Goal: Task Accomplishment & Management: Use online tool/utility

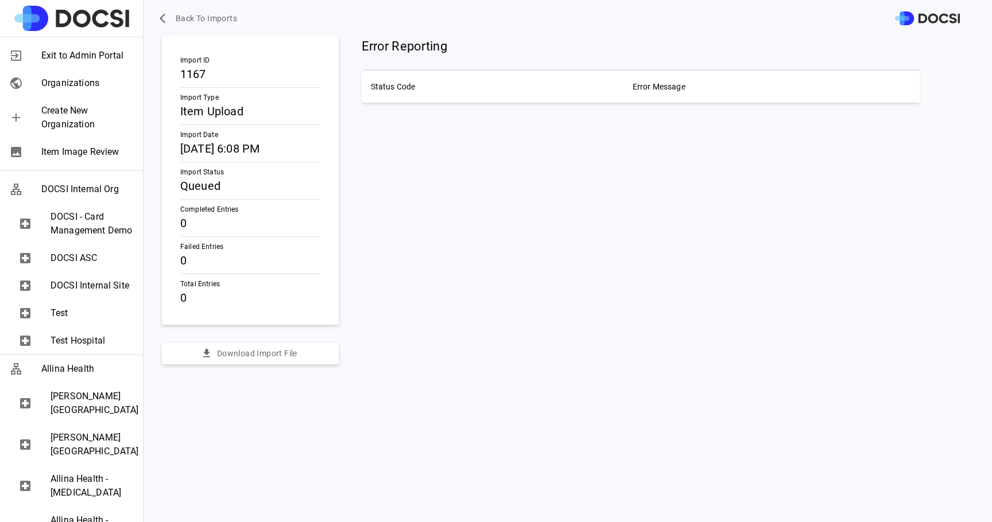
click at [208, 16] on span "Back to Imports" at bounding box center [206, 18] width 61 height 14
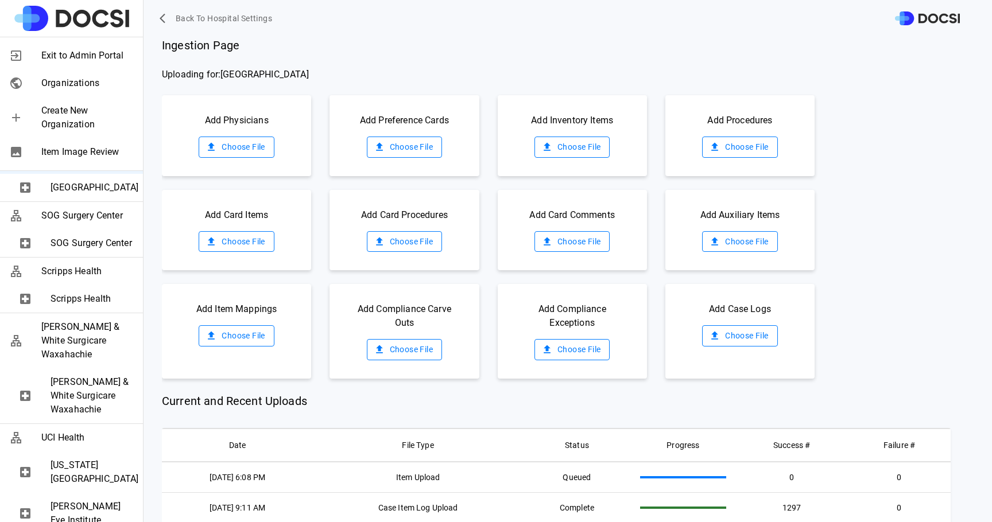
scroll to position [1538, 0]
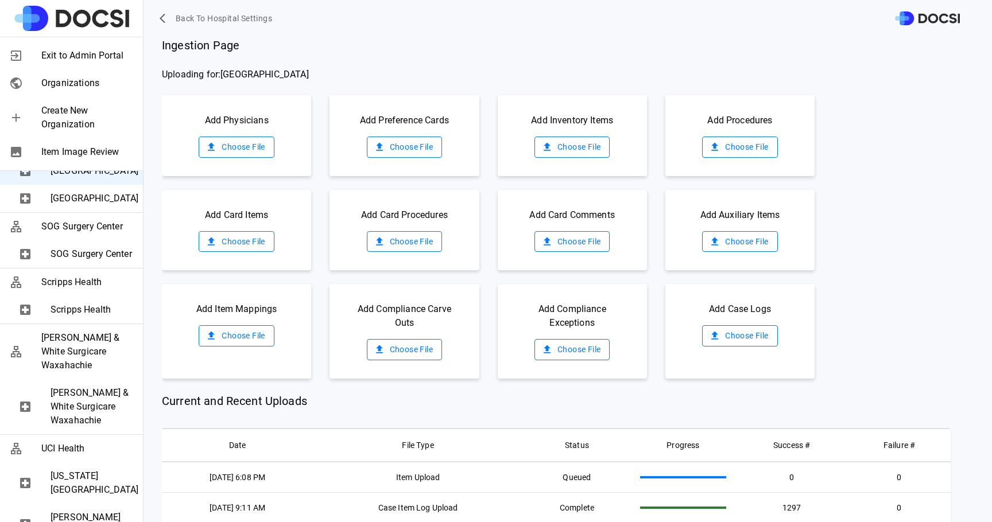
click at [78, 150] on span "[GEOGRAPHIC_DATA]" at bounding box center [92, 144] width 83 height 14
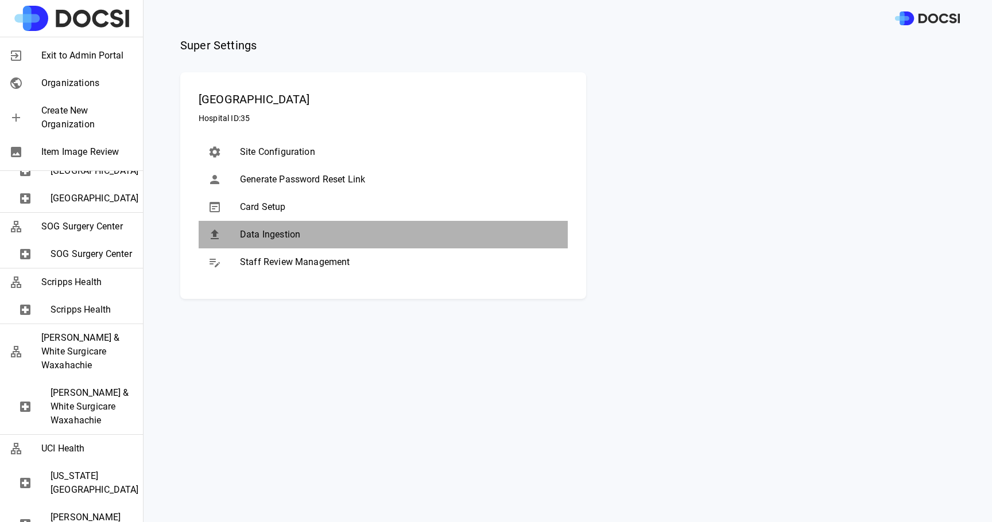
click at [295, 242] on div "Data Ingestion" at bounding box center [383, 235] width 369 height 28
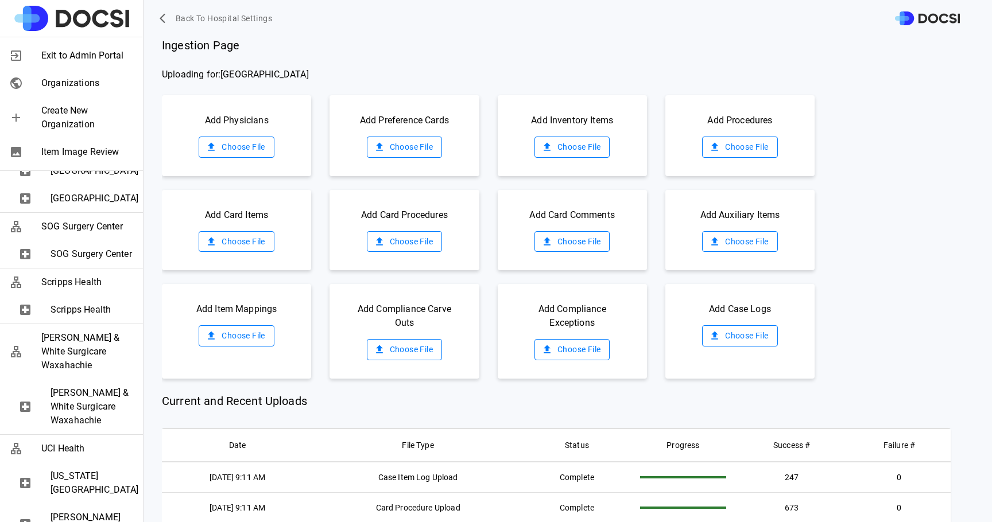
click at [563, 142] on label "Choose File" at bounding box center [572, 147] width 75 height 21
click at [0, 0] on input "Choose File" at bounding box center [0, 0] width 0 height 0
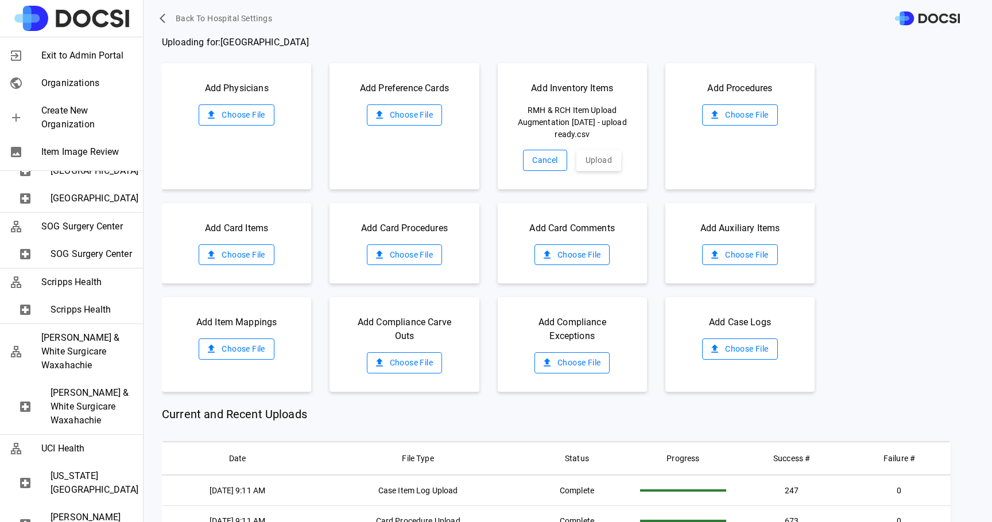
scroll to position [33, 0]
drag, startPoint x: 614, startPoint y: 138, endPoint x: 510, endPoint y: 103, distance: 108.9
click at [510, 103] on div "Add Inventory Items RMH & RCH Item Upload Augmentation 08.26.2025 - upload read…" at bounding box center [572, 125] width 149 height 126
drag, startPoint x: 603, startPoint y: 157, endPoint x: 612, endPoint y: 140, distance: 19.5
click at [612, 140] on div "Add Inventory Items RMH & RCH Item Upload Augmentation 08.26.2025 - upload read…" at bounding box center [572, 125] width 149 height 126
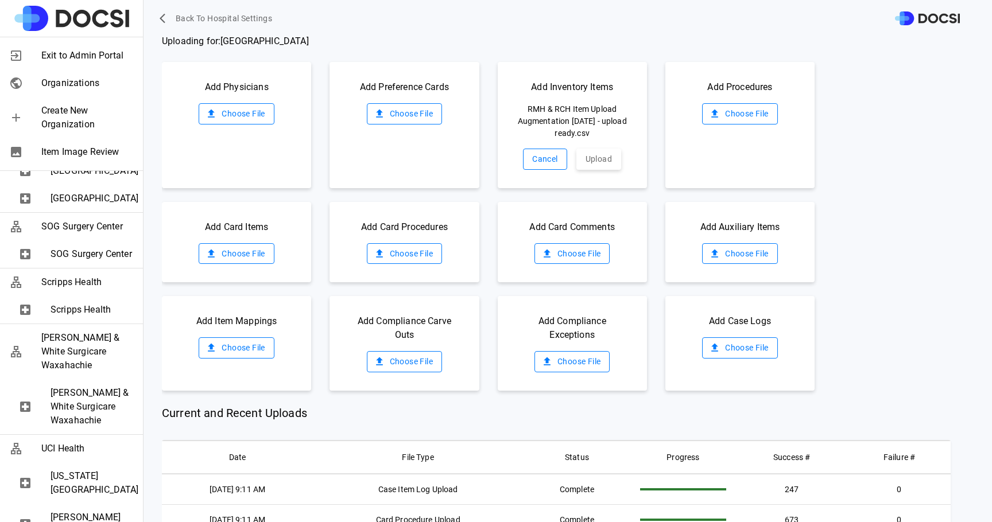
click at [612, 140] on div "Add Inventory Items RMH & RCH Item Upload Augmentation 08.26.2025 - upload read…" at bounding box center [572, 125] width 149 height 126
drag, startPoint x: 612, startPoint y: 138, endPoint x: 525, endPoint y: 87, distance: 100.9
click at [525, 87] on div "Add Inventory Items RMH & RCH Item Upload Augmentation 08.26.2025 - upload read…" at bounding box center [572, 125] width 149 height 126
click at [610, 161] on button "Upload" at bounding box center [598, 159] width 45 height 21
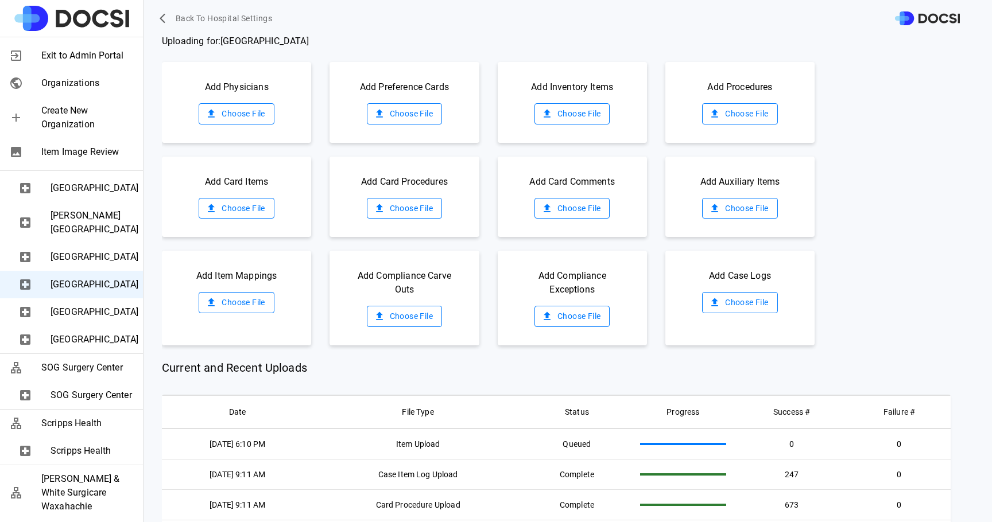
scroll to position [1388, 0]
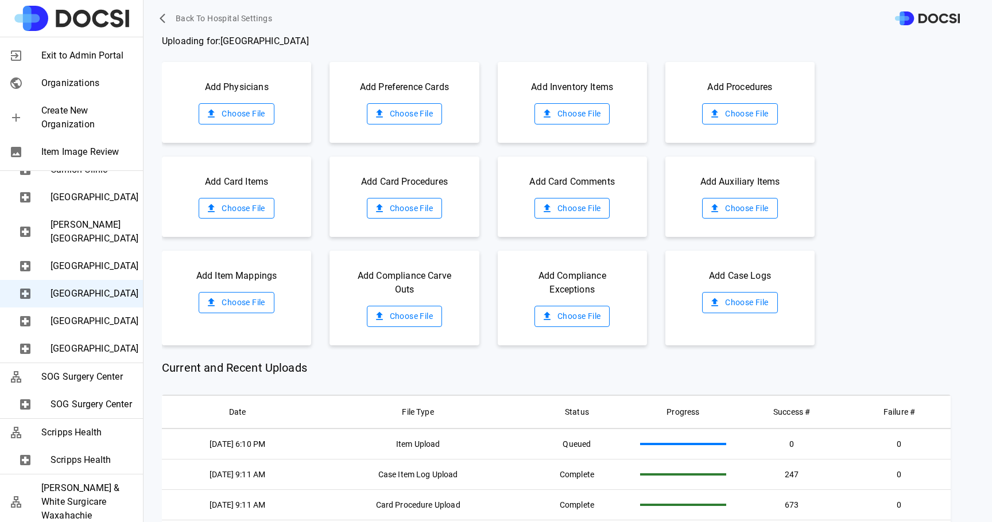
click at [168, 16] on icon "button" at bounding box center [165, 18] width 11 height 11
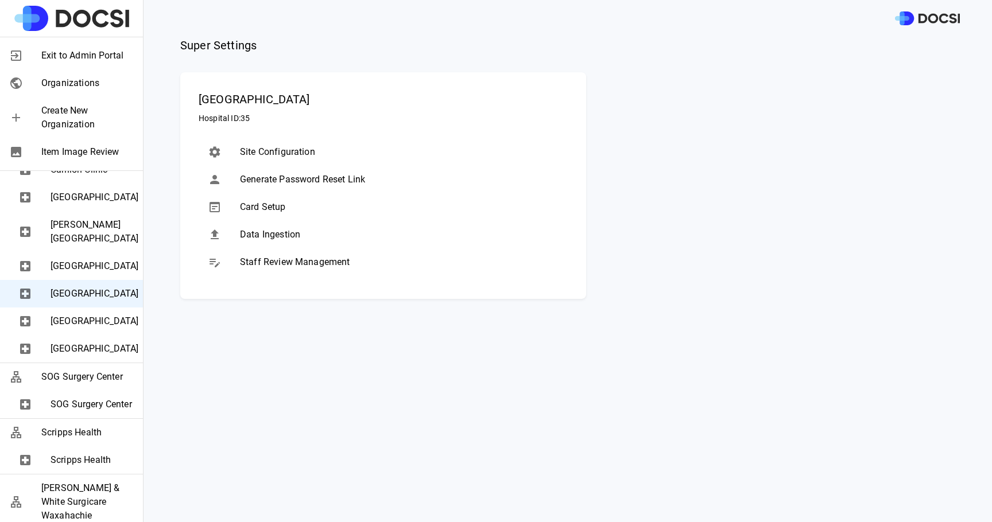
click at [90, 328] on span "[GEOGRAPHIC_DATA]" at bounding box center [92, 322] width 83 height 14
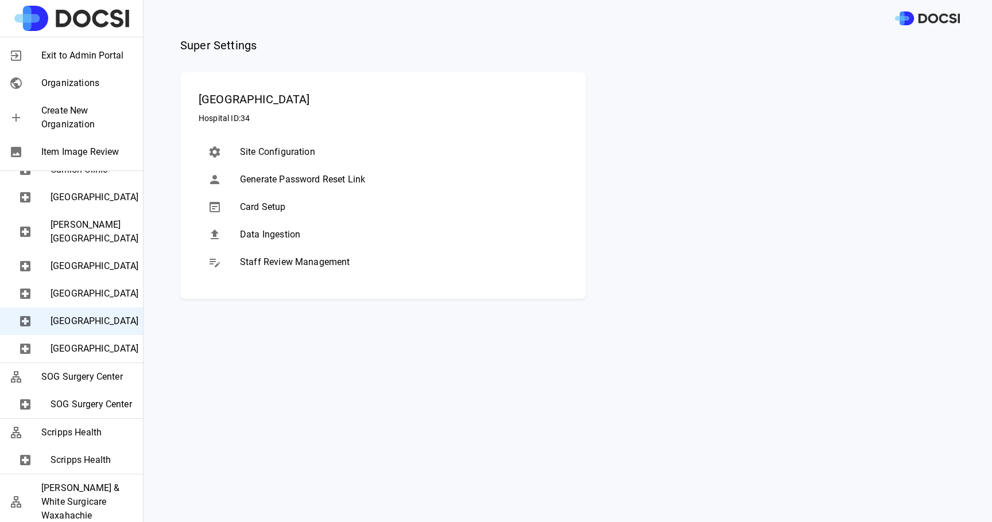
click at [303, 239] on span "Data Ingestion" at bounding box center [399, 235] width 319 height 14
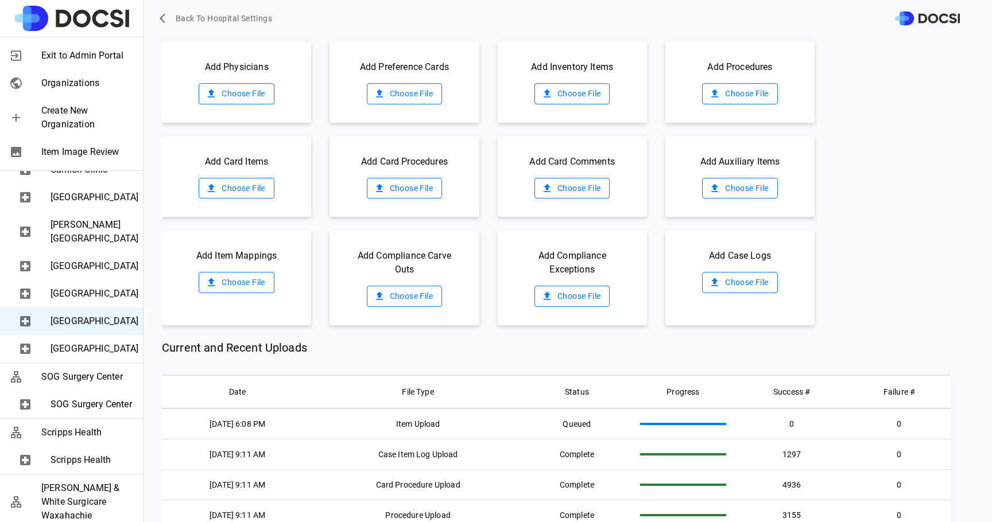
scroll to position [57, 0]
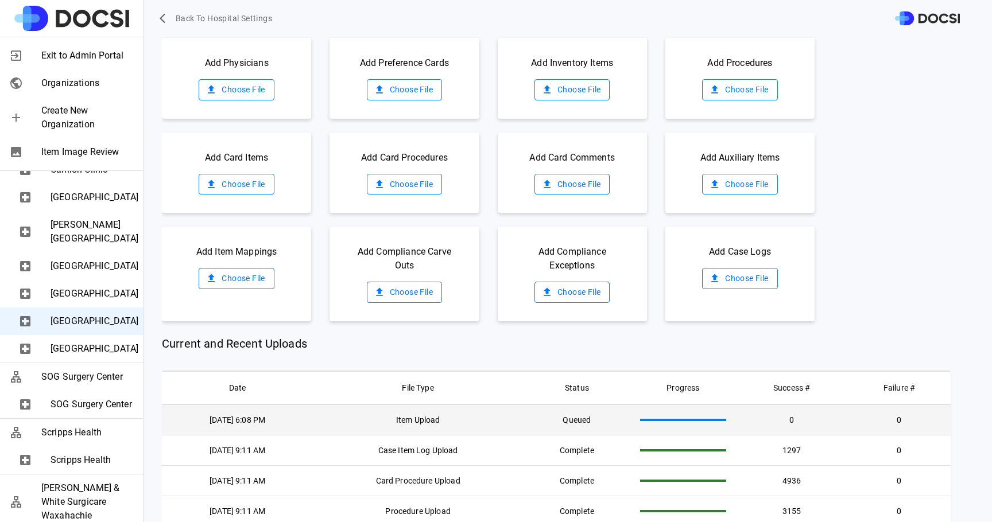
click at [427, 424] on td "Item Upload" at bounding box center [418, 420] width 210 height 31
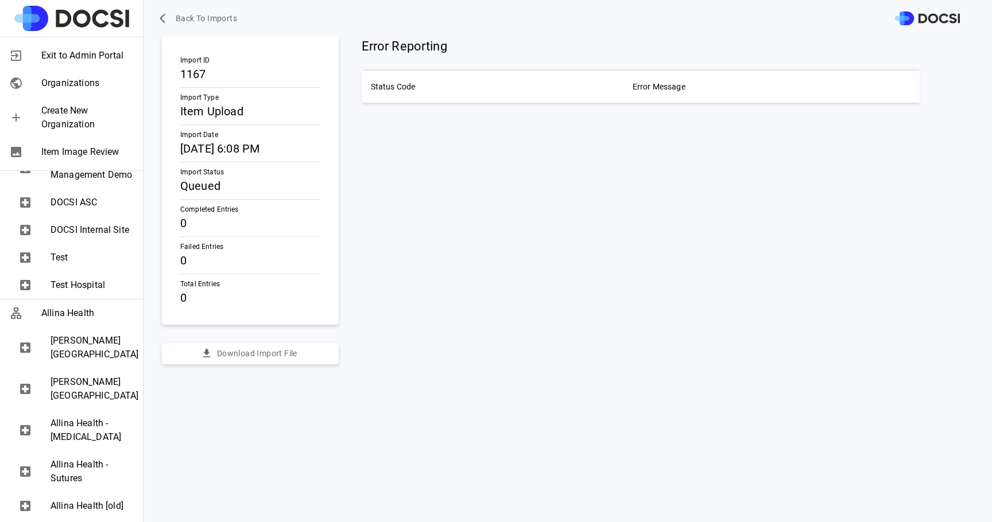
scroll to position [63, 0]
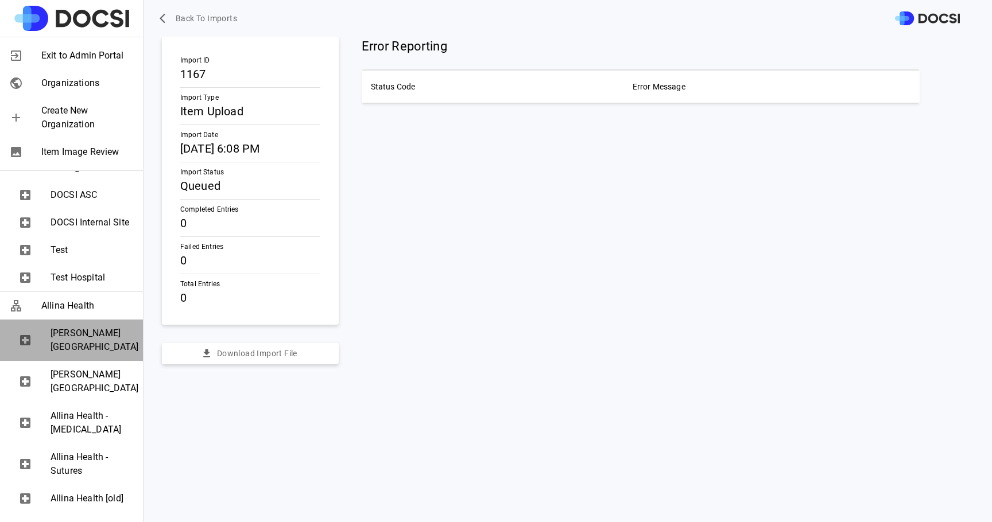
click at [85, 354] on span "[PERSON_NAME][GEOGRAPHIC_DATA]" at bounding box center [92, 341] width 83 height 28
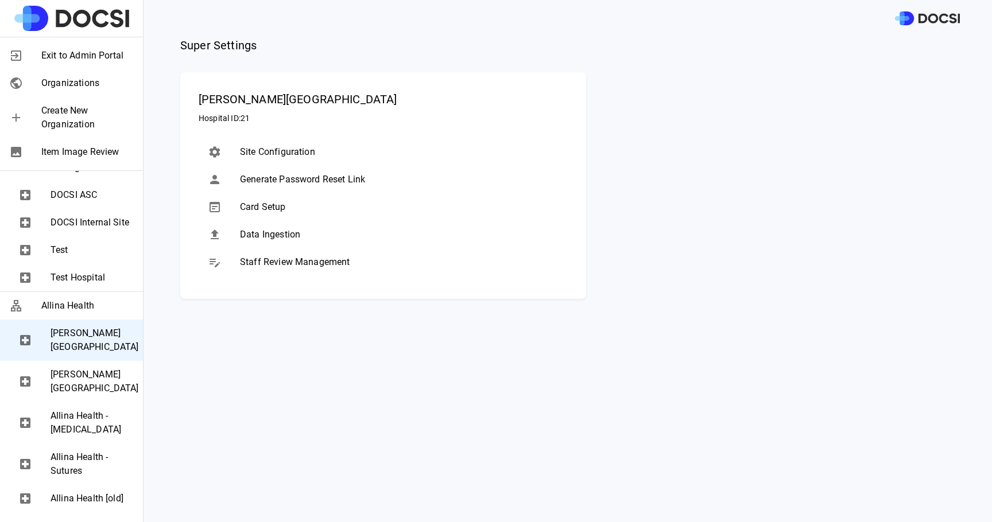
click at [86, 386] on span "[PERSON_NAME][GEOGRAPHIC_DATA]" at bounding box center [92, 382] width 83 height 28
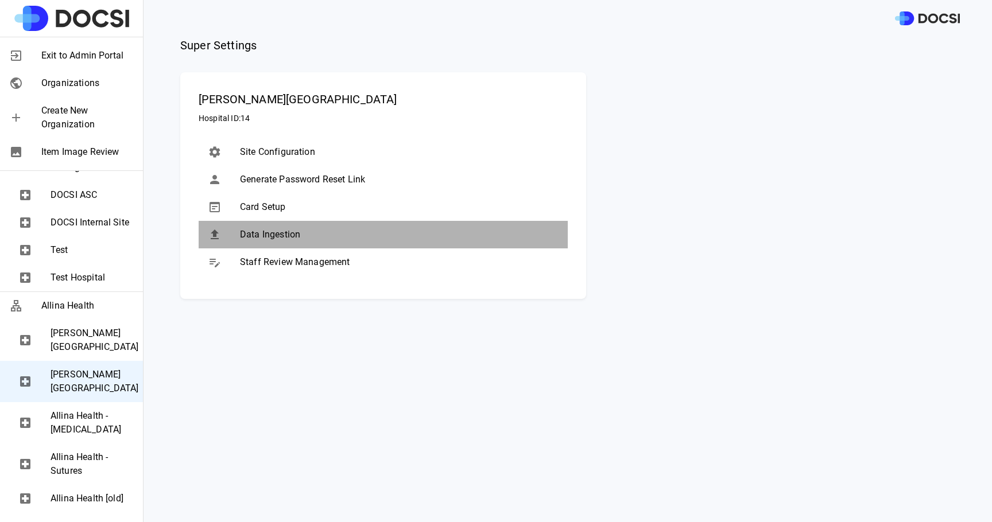
click at [295, 238] on span "Data Ingestion" at bounding box center [399, 235] width 319 height 14
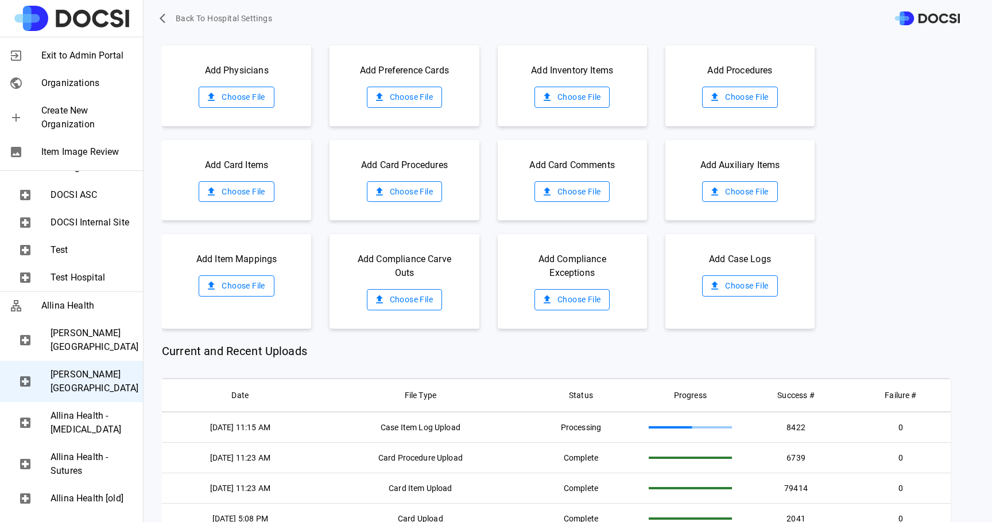
scroll to position [49, 0]
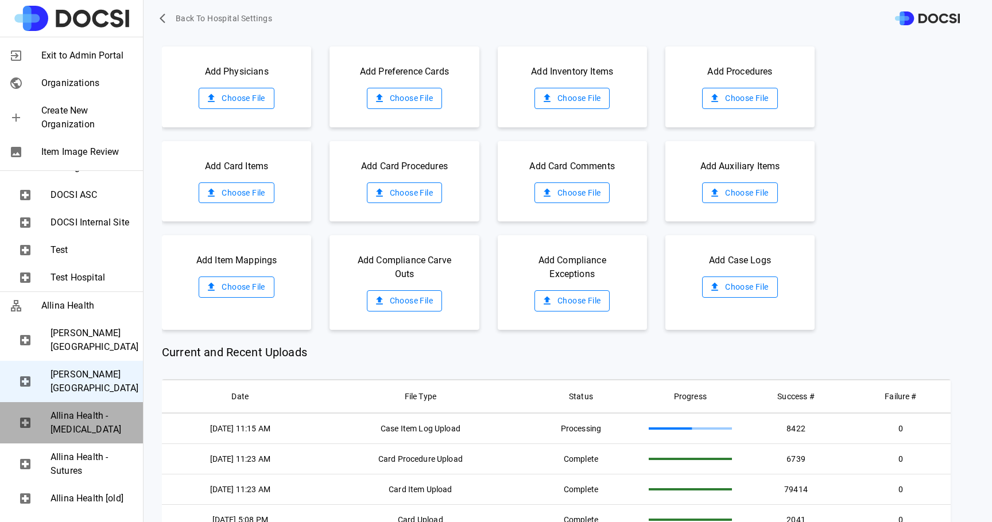
click at [63, 437] on span "Allina Health - [MEDICAL_DATA]" at bounding box center [92, 423] width 83 height 28
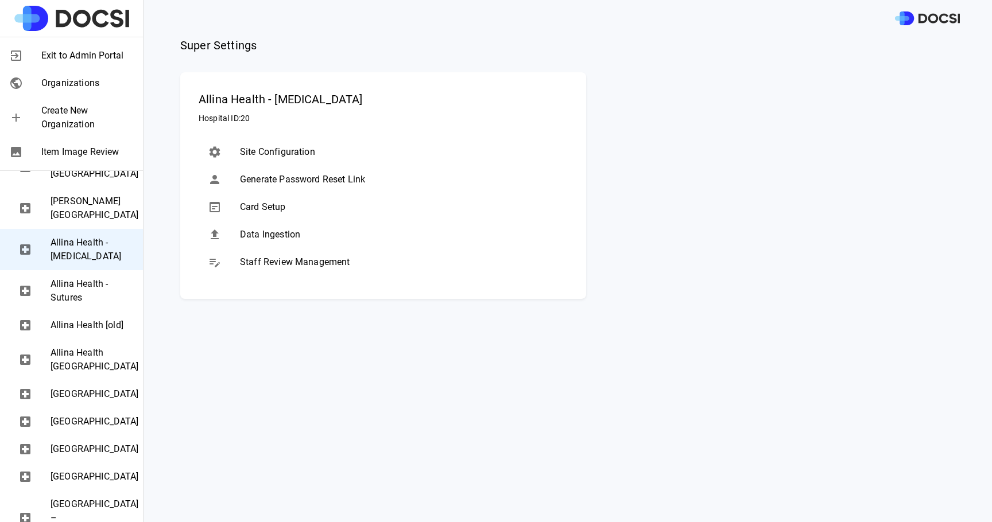
scroll to position [262, 0]
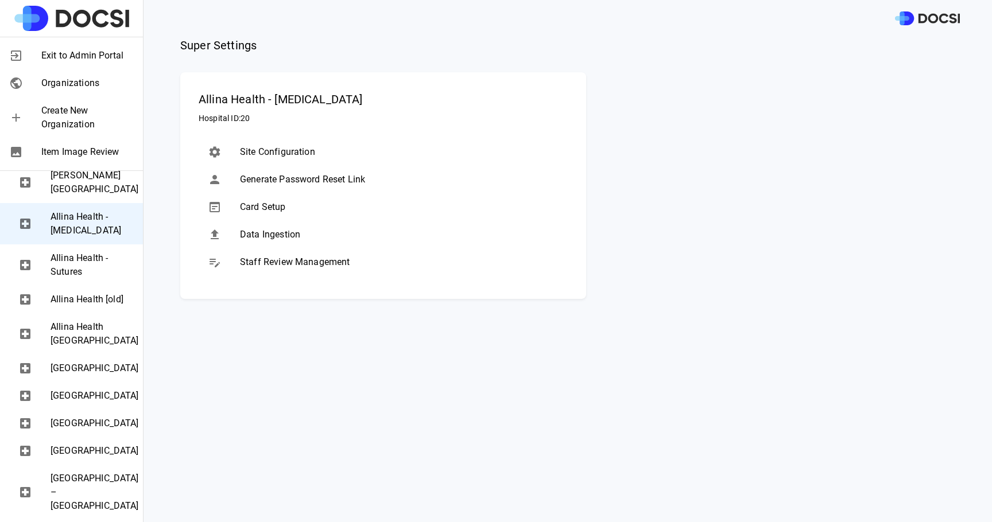
click at [90, 348] on span "Allina Health [GEOGRAPHIC_DATA]" at bounding box center [92, 334] width 83 height 28
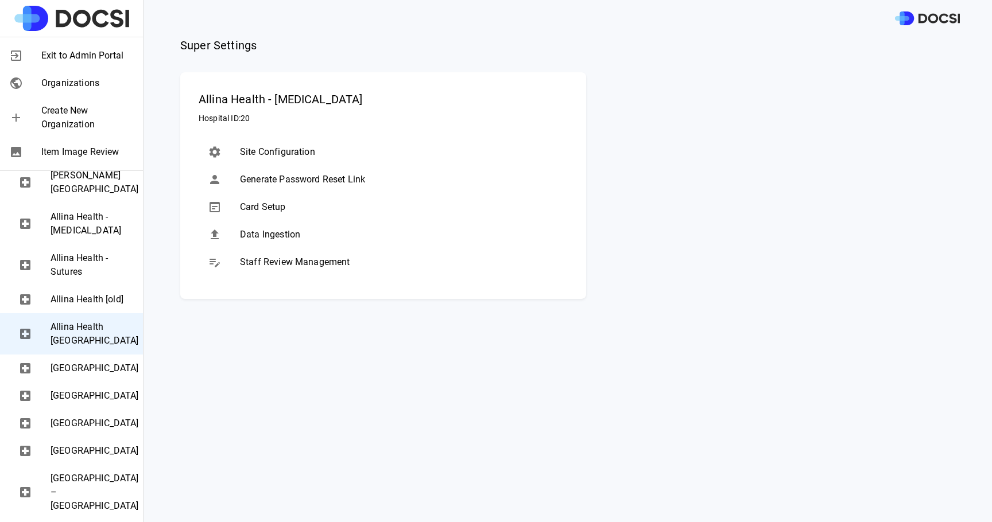
click at [285, 233] on span "Data Ingestion" at bounding box center [399, 235] width 319 height 14
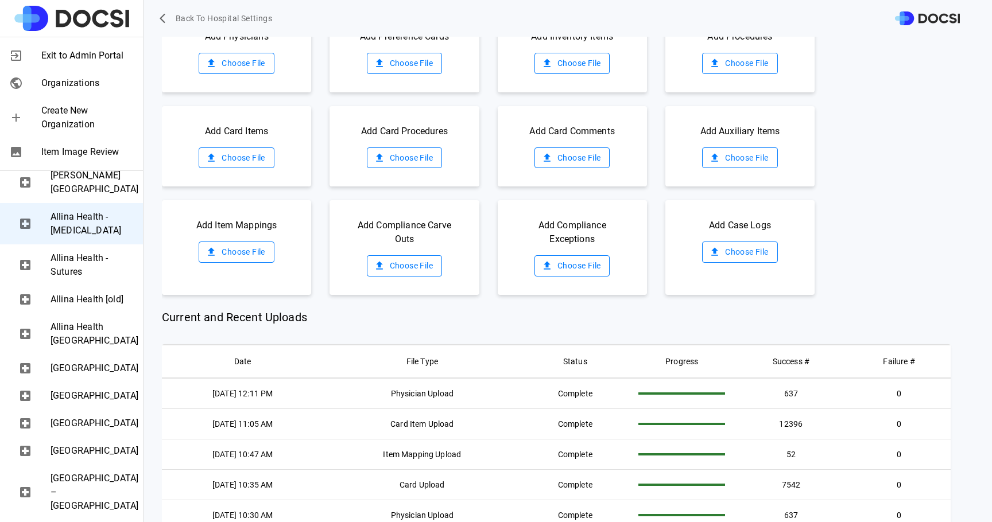
scroll to position [94, 0]
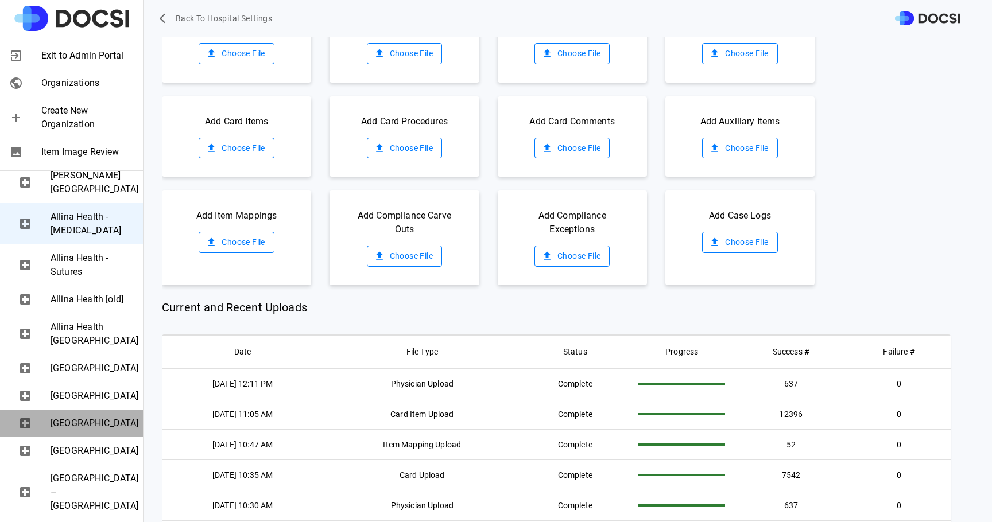
click at [91, 431] on span "[GEOGRAPHIC_DATA]" at bounding box center [92, 424] width 83 height 14
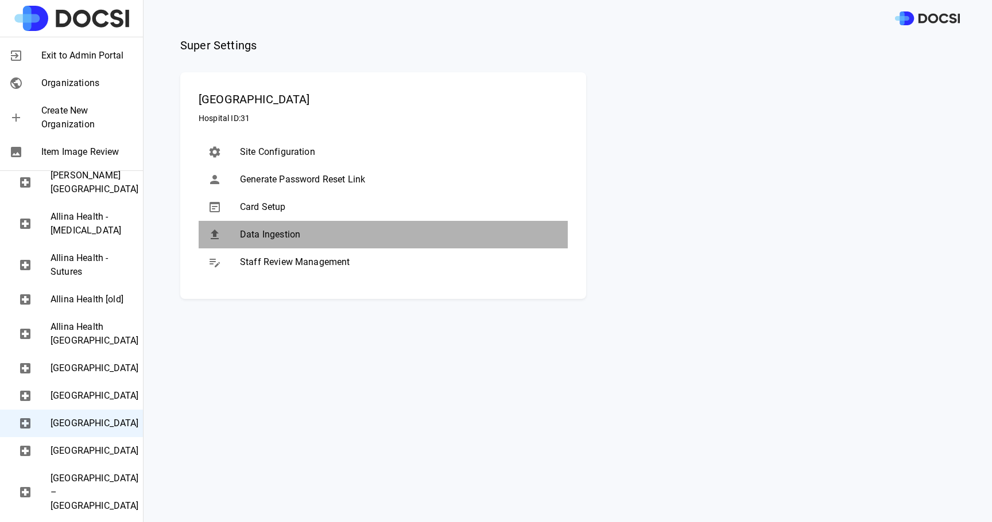
click at [291, 245] on div "Data Ingestion" at bounding box center [383, 235] width 369 height 28
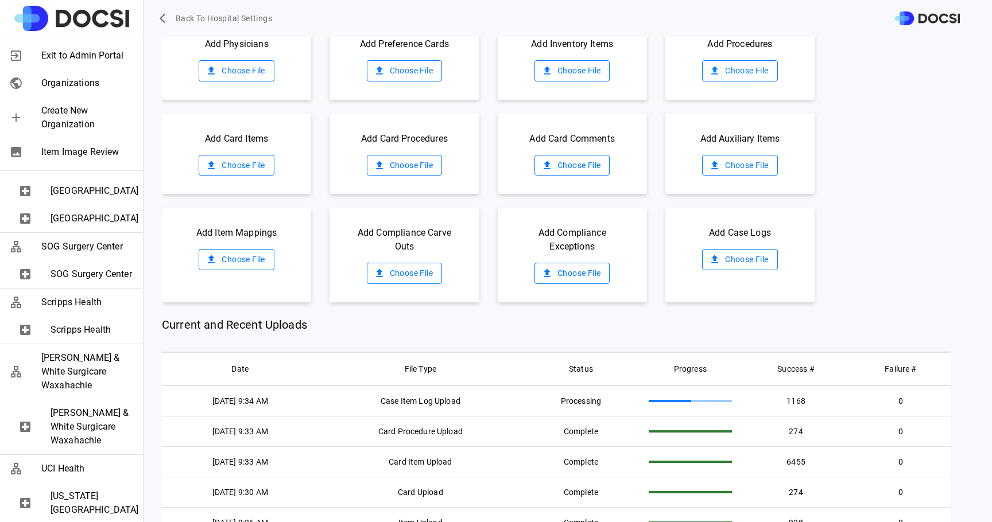
scroll to position [1516, 0]
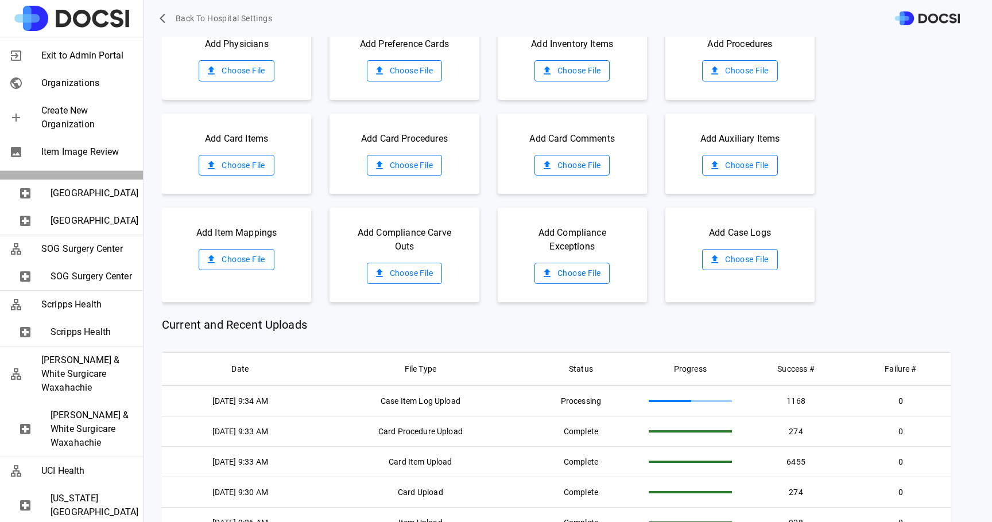
click at [89, 173] on span "[GEOGRAPHIC_DATA]" at bounding box center [92, 166] width 83 height 14
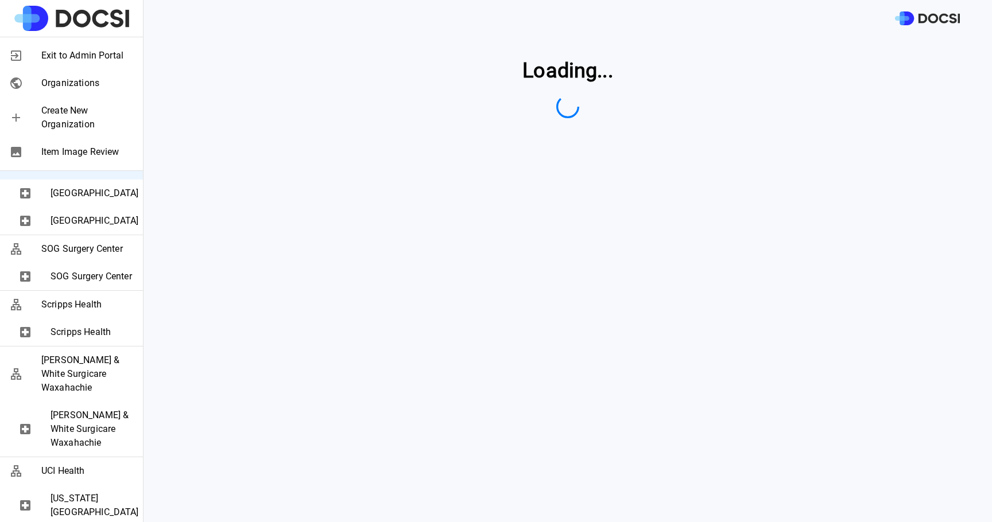
click at [94, 207] on div "[GEOGRAPHIC_DATA]" at bounding box center [71, 194] width 143 height 28
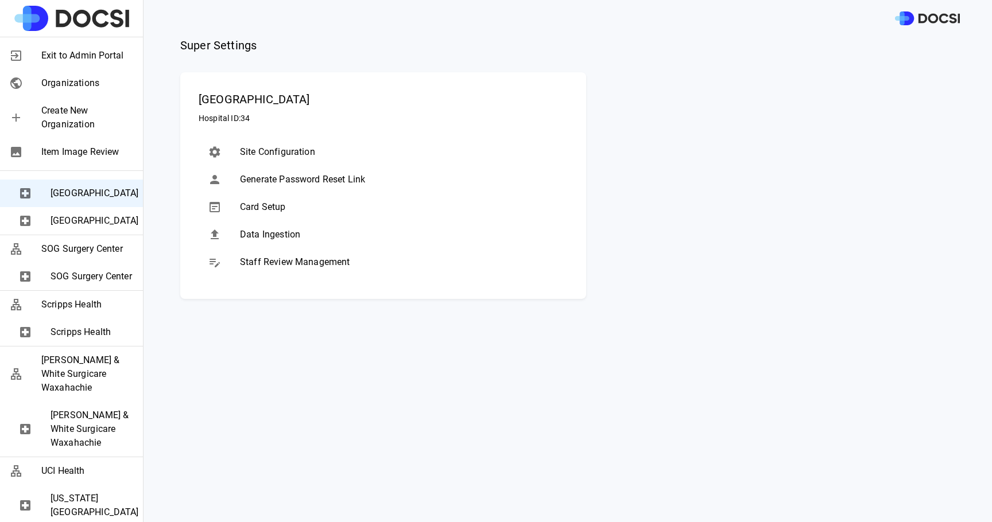
click at [269, 230] on span "Data Ingestion" at bounding box center [399, 235] width 319 height 14
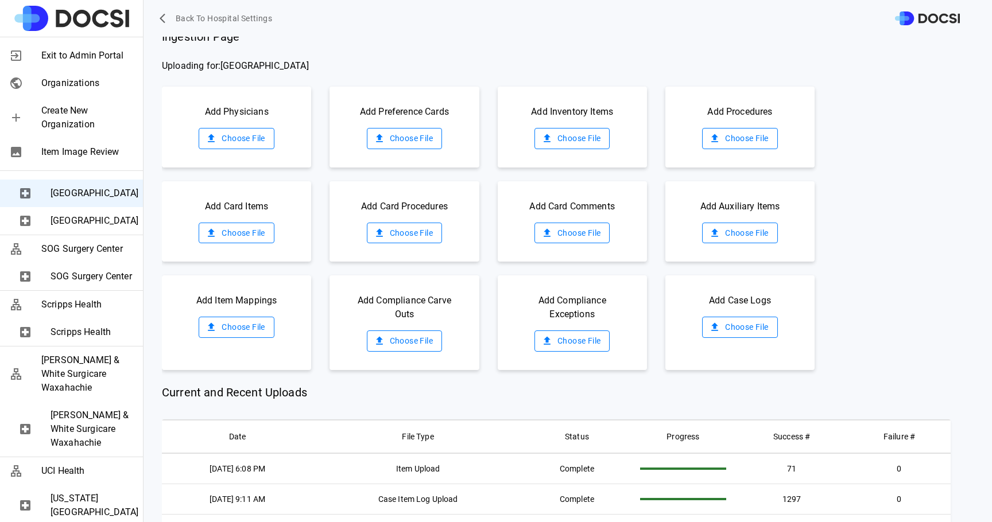
scroll to position [10, 0]
click at [86, 173] on span "[GEOGRAPHIC_DATA]" at bounding box center [92, 166] width 83 height 14
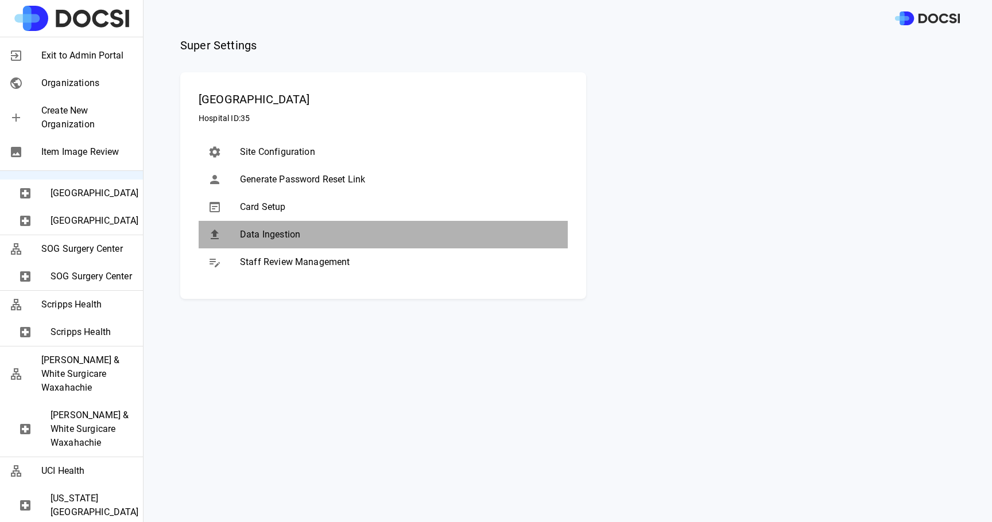
click at [302, 242] on div "Data Ingestion" at bounding box center [383, 235] width 369 height 28
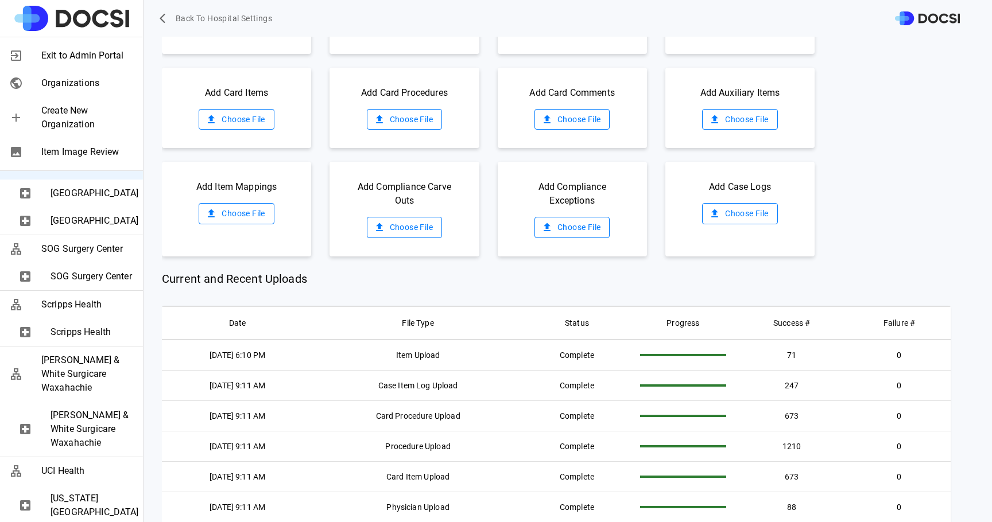
scroll to position [130, 0]
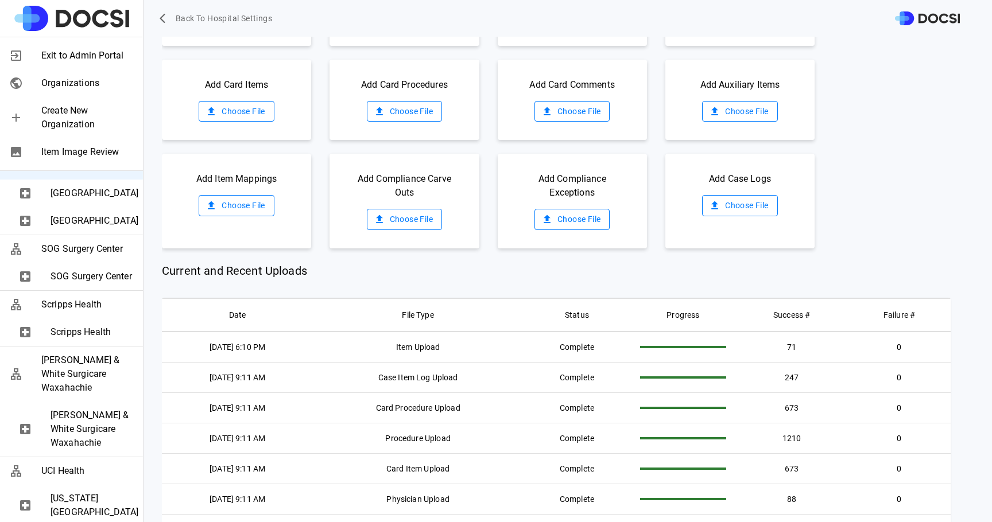
click at [191, 30] on div "Back to Hospital Settings" at bounding box center [568, 18] width 849 height 37
click at [192, 24] on span "Back to Hospital Settings" at bounding box center [224, 18] width 96 height 14
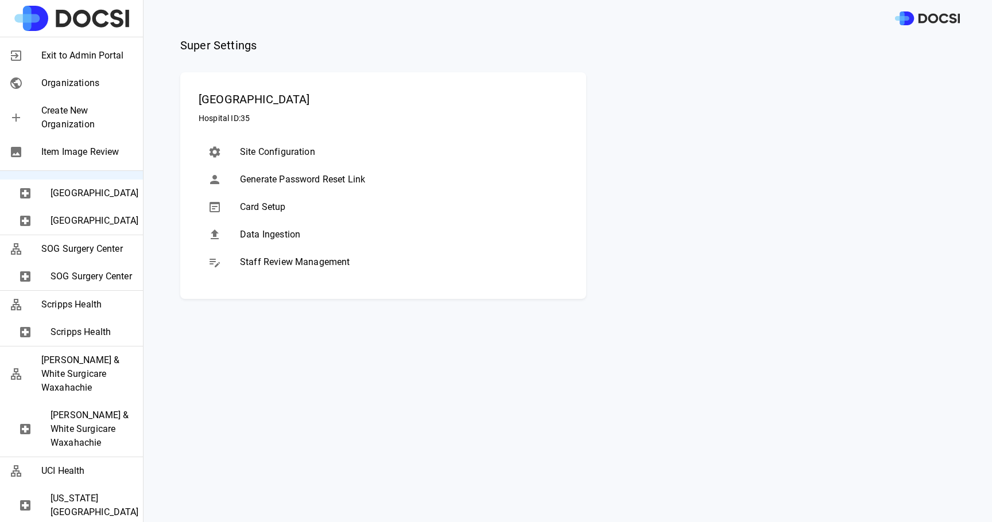
click at [80, 55] on span "Exit to Admin Portal" at bounding box center [87, 56] width 92 height 14
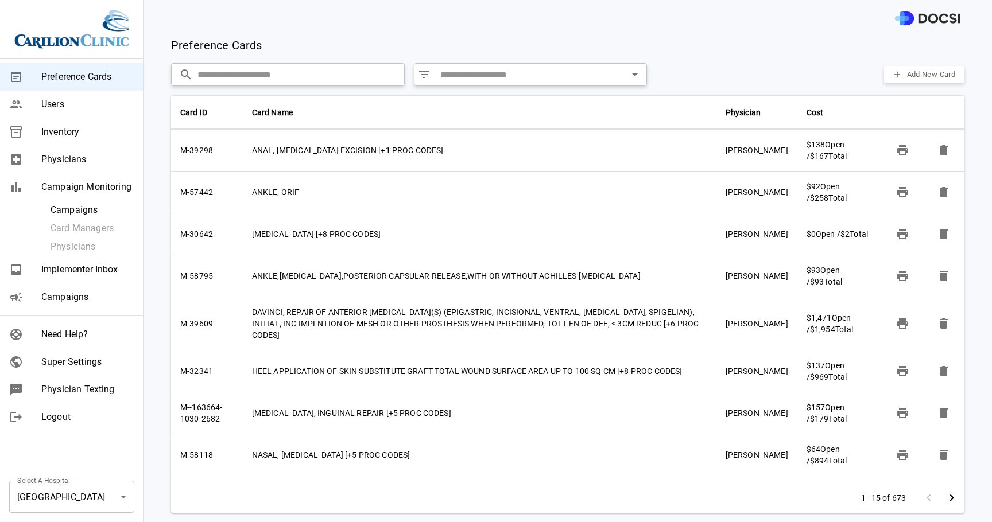
click at [82, 295] on span "Campaigns" at bounding box center [87, 298] width 92 height 14
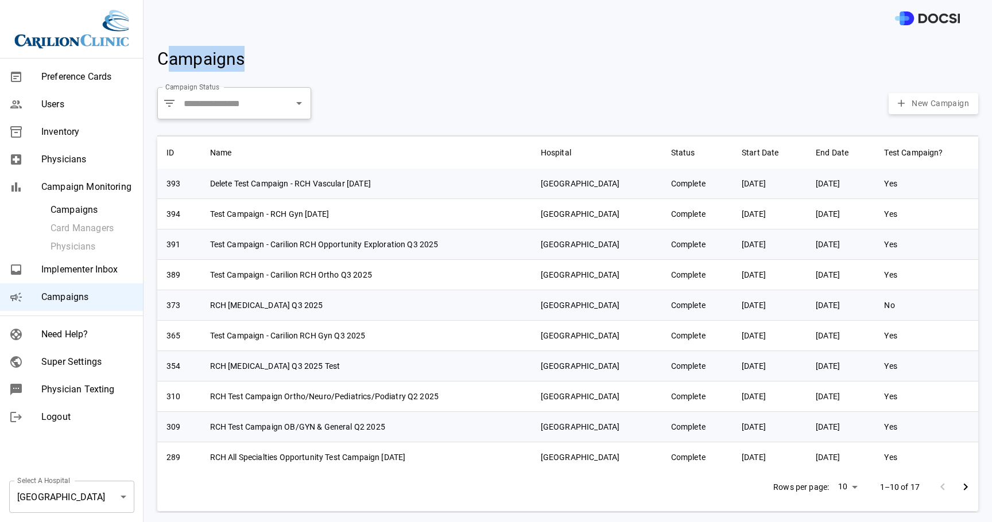
drag, startPoint x: 241, startPoint y: 62, endPoint x: 168, endPoint y: 52, distance: 73.1
click at [168, 51] on span "Campaigns" at bounding box center [200, 59] width 87 height 20
drag, startPoint x: 155, startPoint y: 52, endPoint x: 273, endPoint y: 60, distance: 118.0
click at [274, 60] on div "Campaigns" at bounding box center [563, 55] width 830 height 37
click at [81, 504] on body "Preference Cards Users Inventory Physicians Campaign Monitoring Campaigns Card …" at bounding box center [496, 261] width 992 height 522
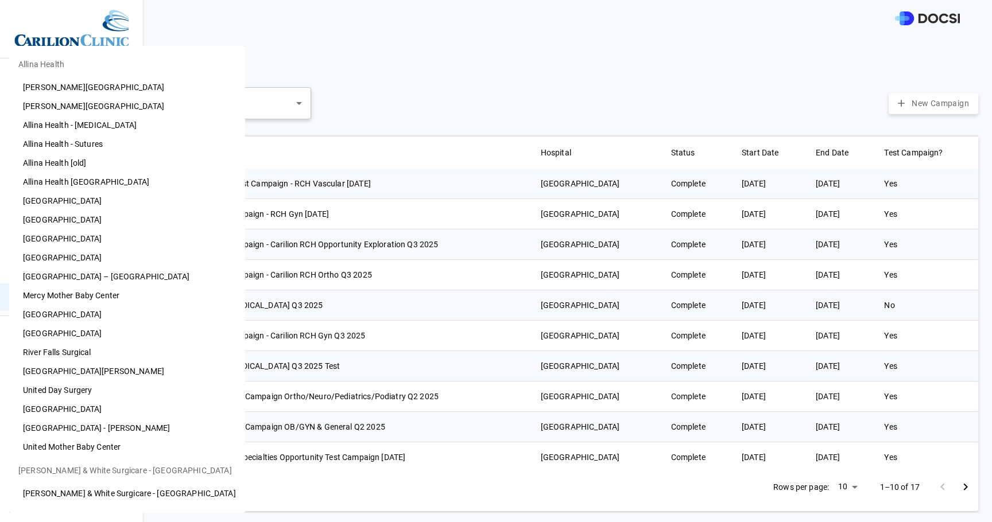
scroll to position [429, 0]
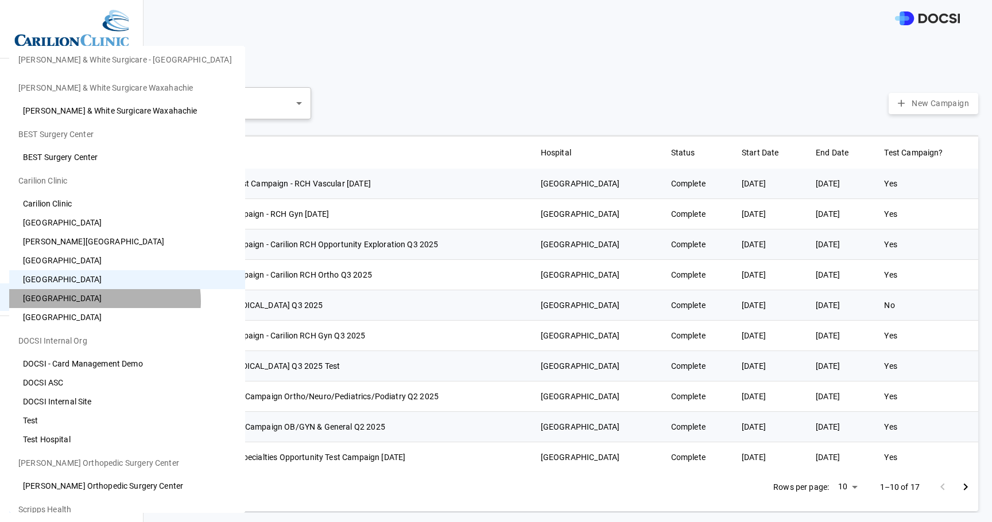
click at [104, 301] on li "[GEOGRAPHIC_DATA]" at bounding box center [127, 298] width 236 height 19
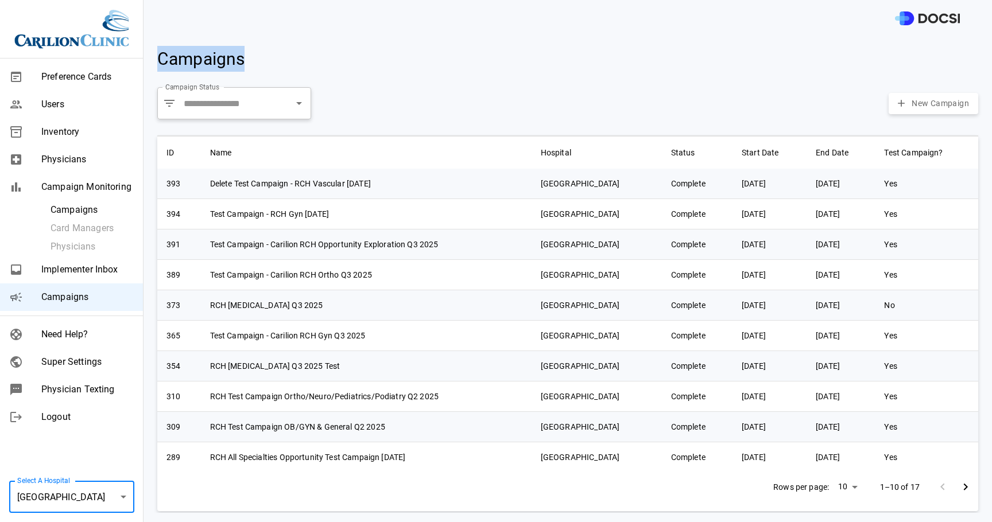
type input "**"
